Goal: Navigation & Orientation: Find specific page/section

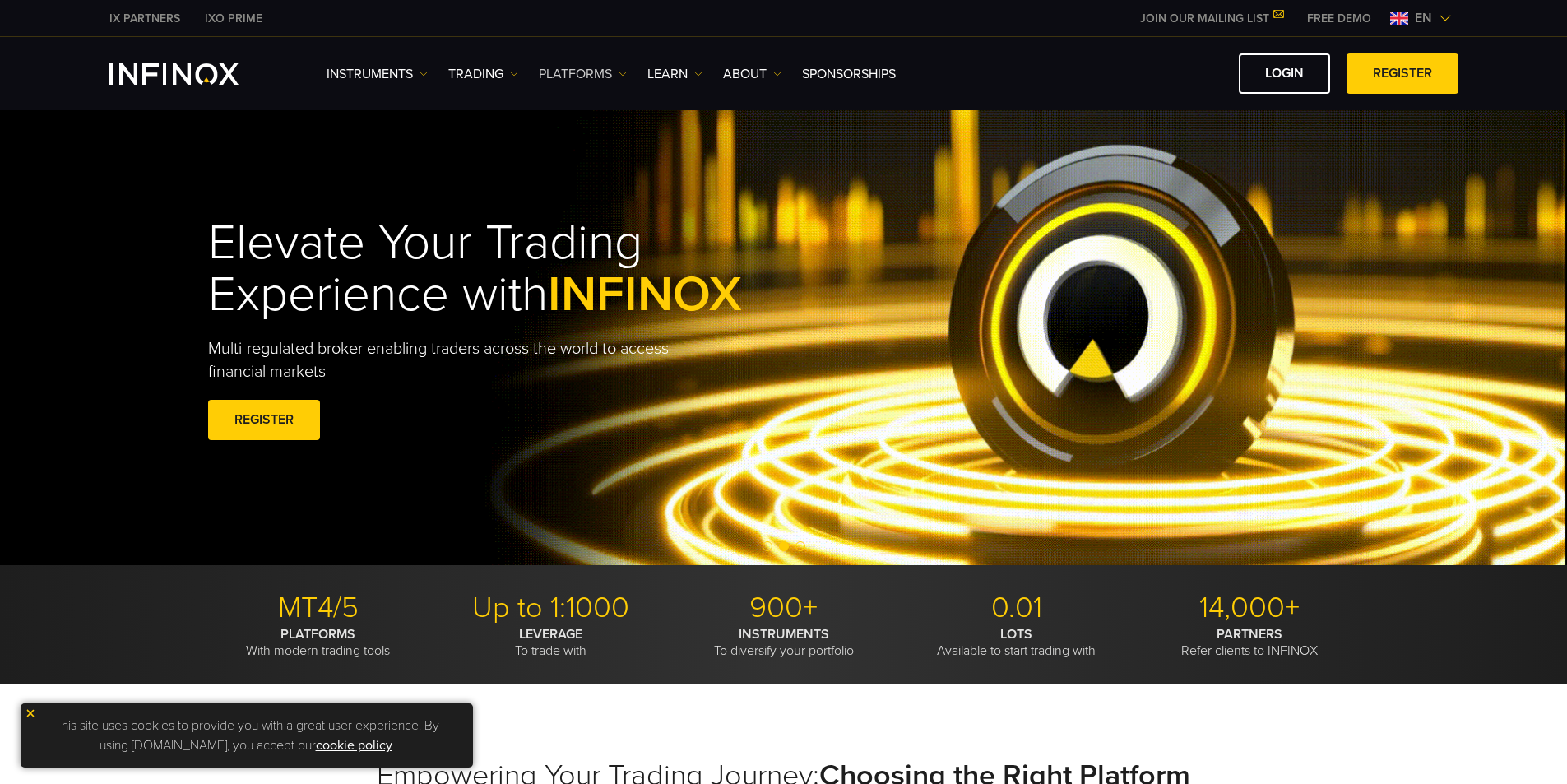
click at [606, 72] on link "PLATFORMS" at bounding box center [583, 74] width 88 height 20
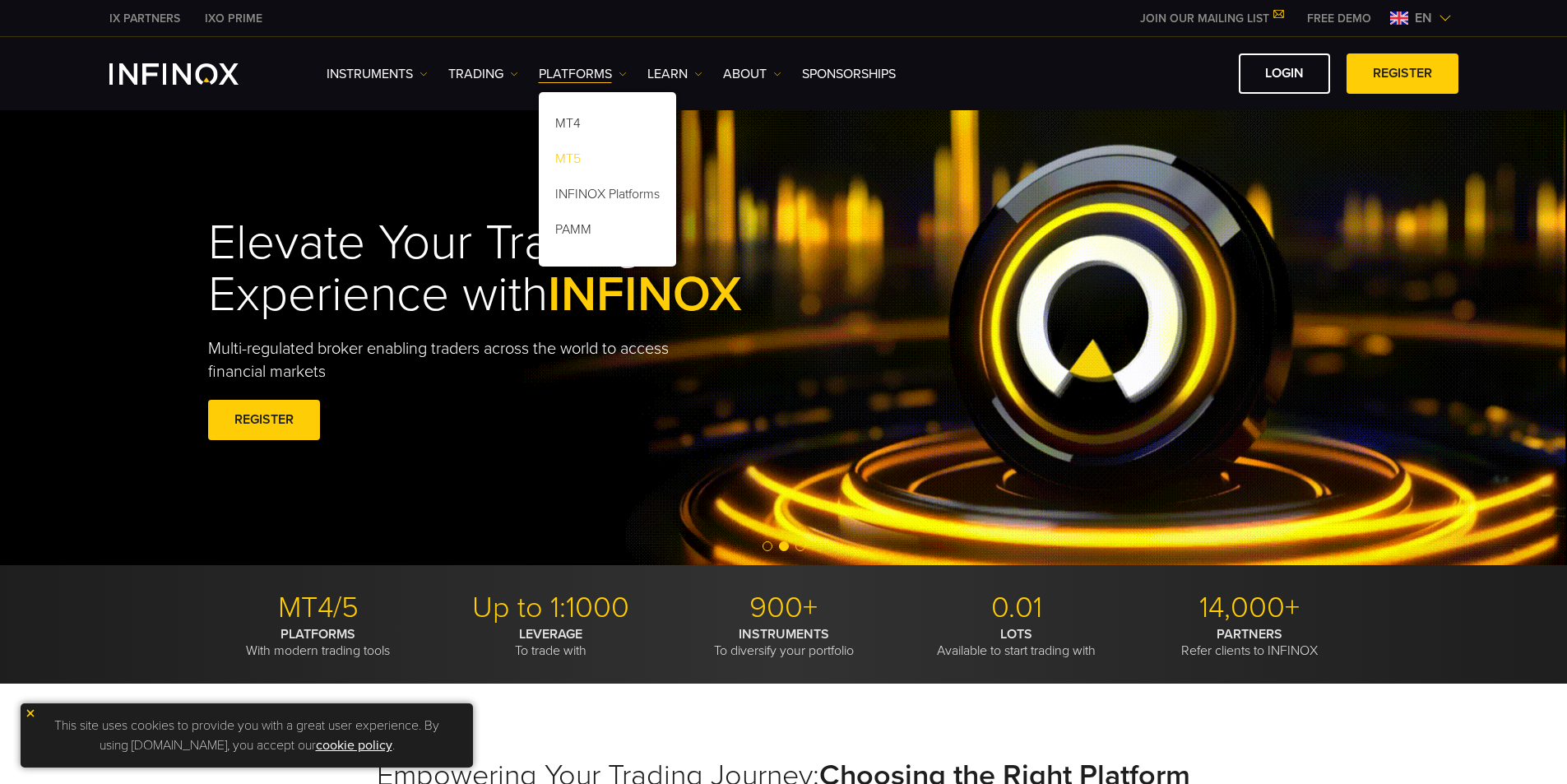
click at [593, 156] on link "MT5" at bounding box center [608, 162] width 138 height 36
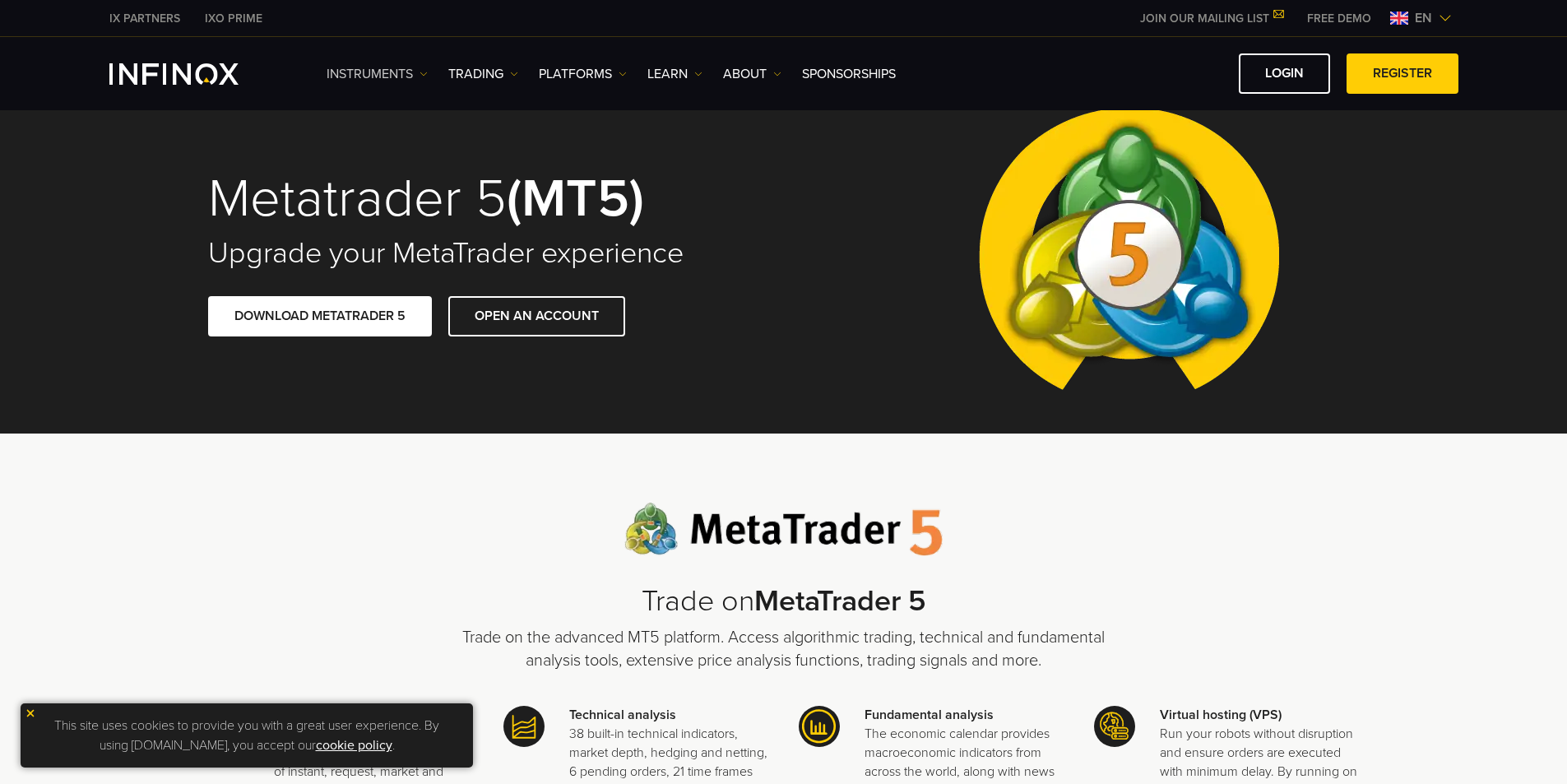
click at [395, 74] on link "Instruments" at bounding box center [377, 74] width 101 height 20
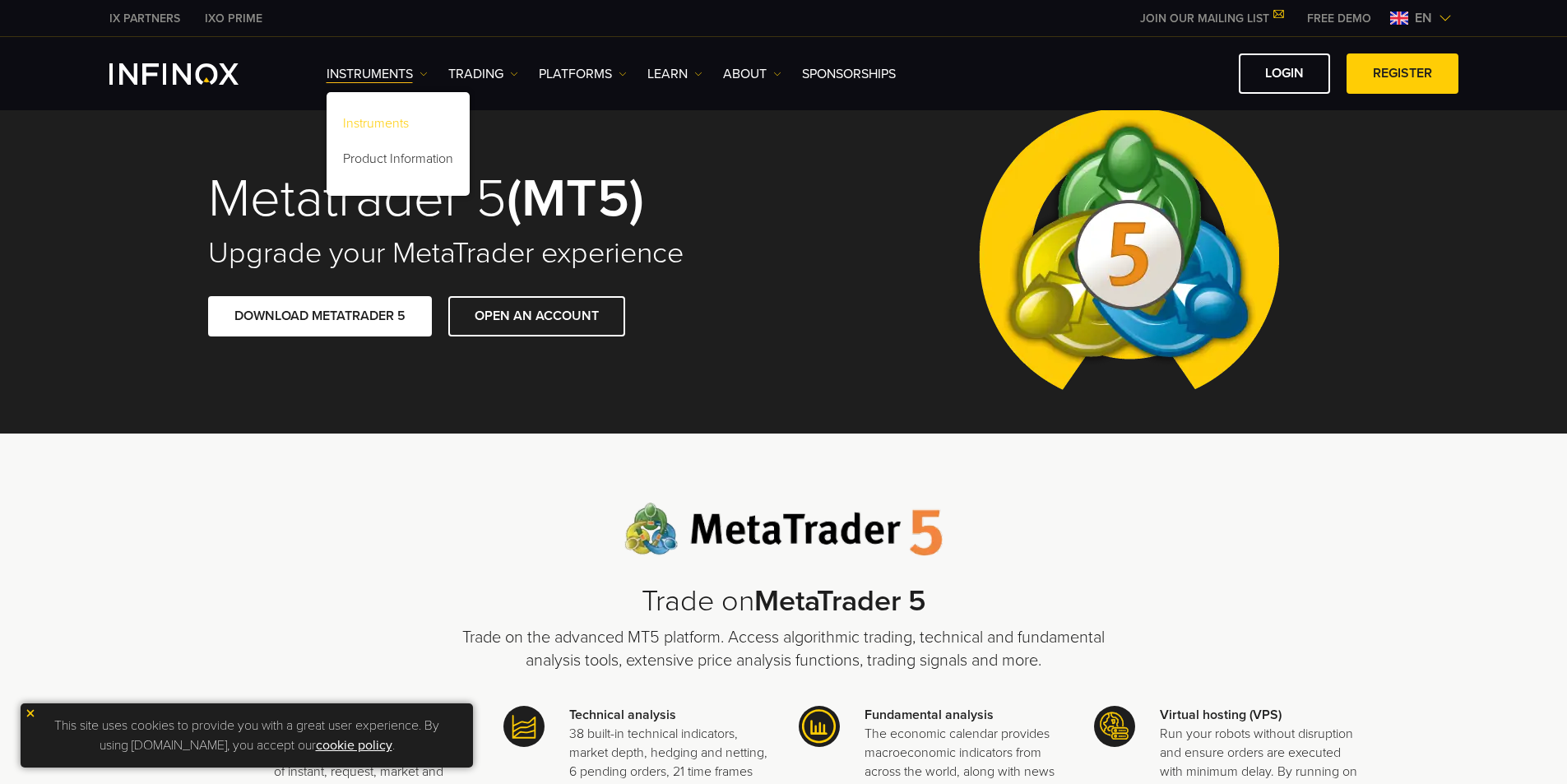
click at [405, 114] on link "Instruments" at bounding box center [398, 126] width 143 height 36
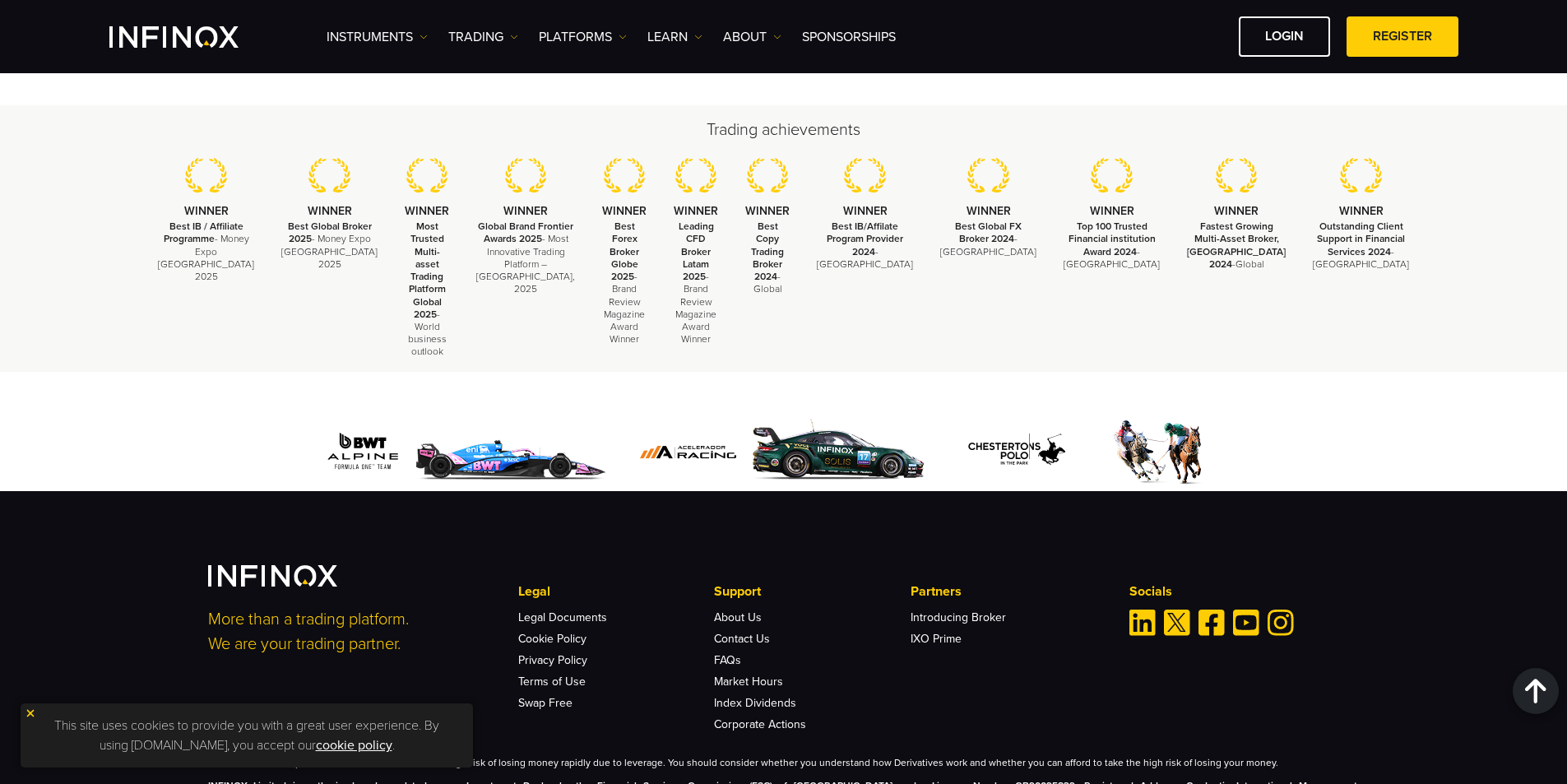
scroll to position [2258, 0]
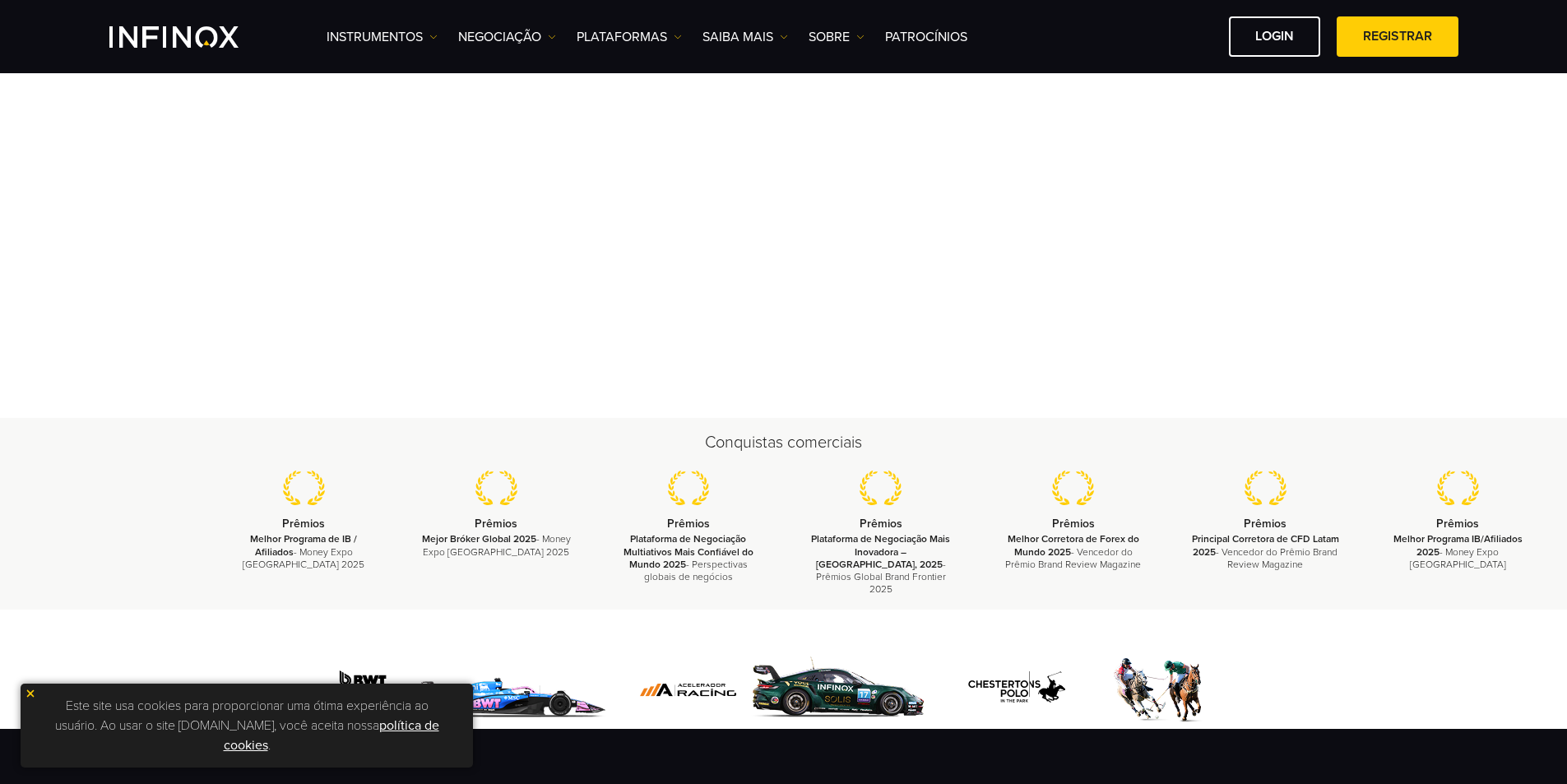
scroll to position [82, 0]
